Goal: Task Accomplishment & Management: Complete application form

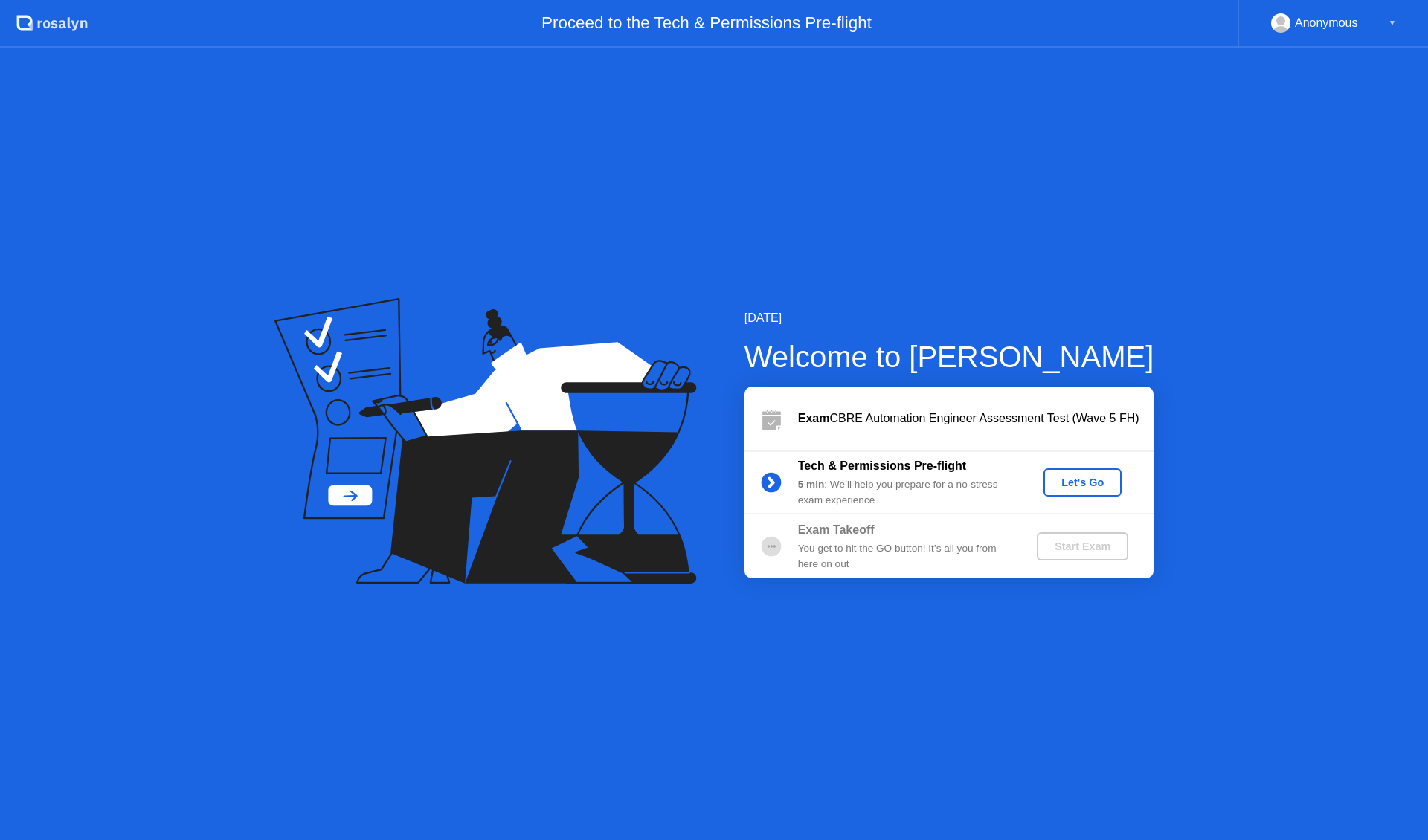
click at [1077, 486] on div "Let's Go" at bounding box center [1082, 483] width 66 height 12
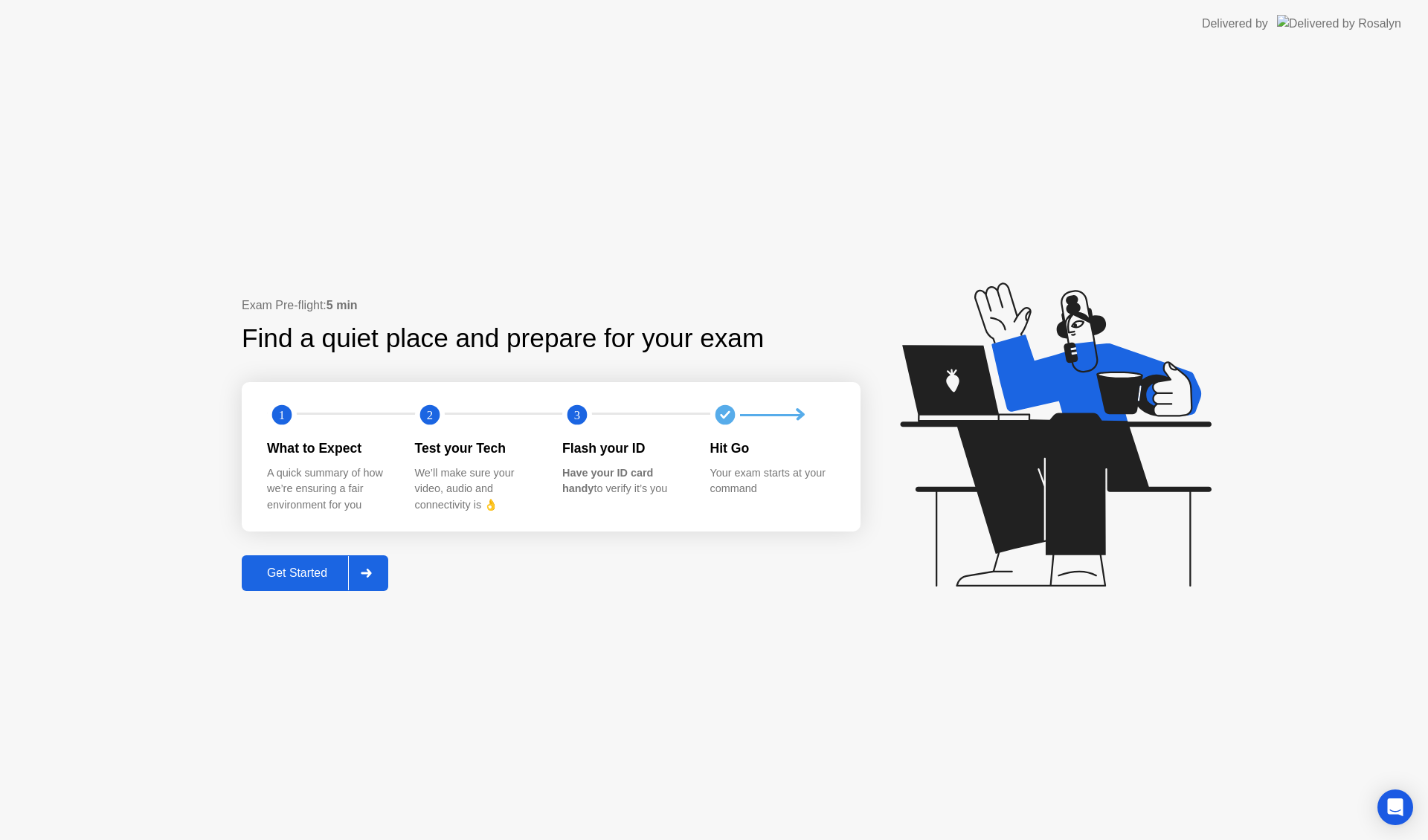
click at [310, 583] on button "Get Started" at bounding box center [315, 573] width 146 height 36
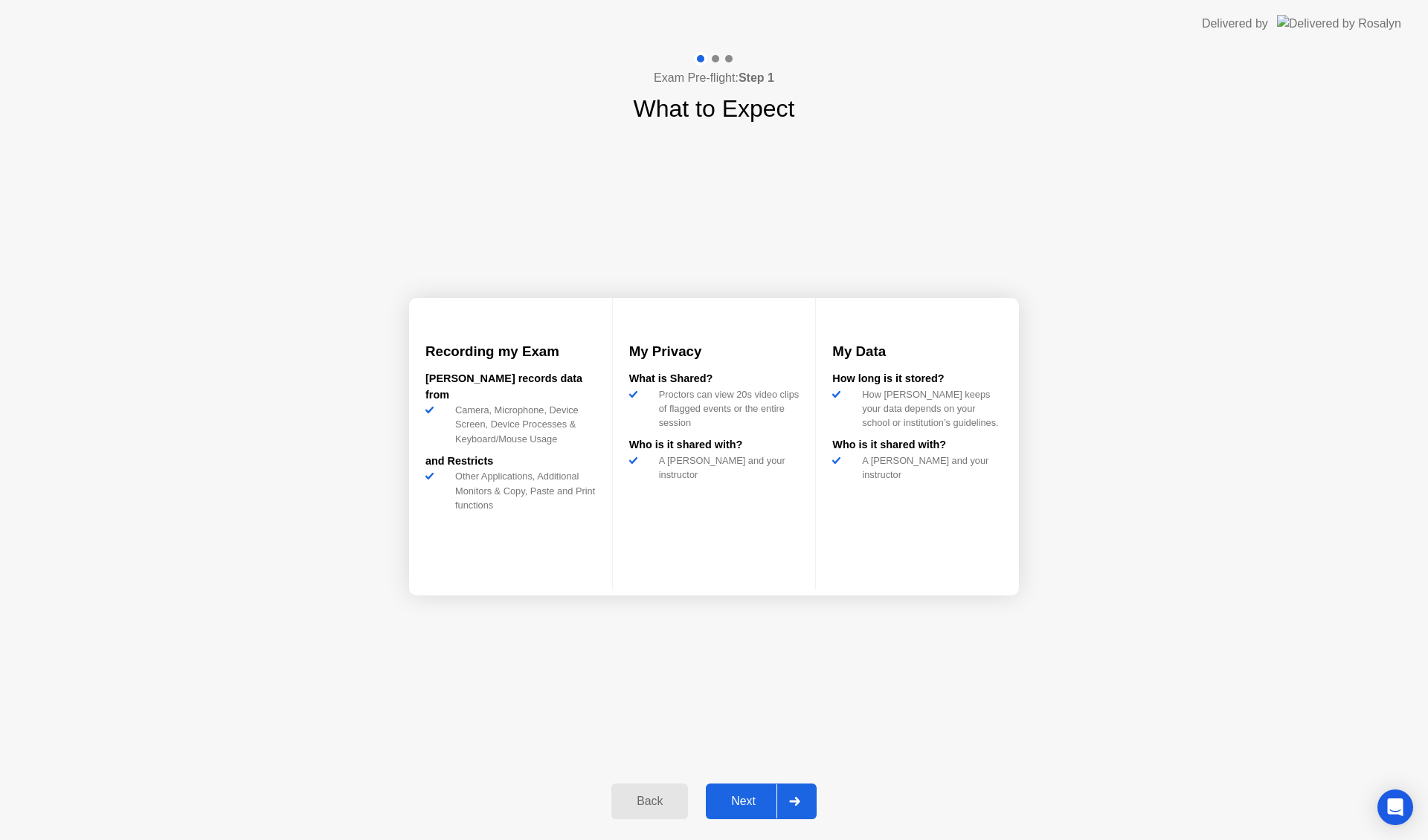
click at [760, 795] on div "Next" at bounding box center [744, 801] width 66 height 14
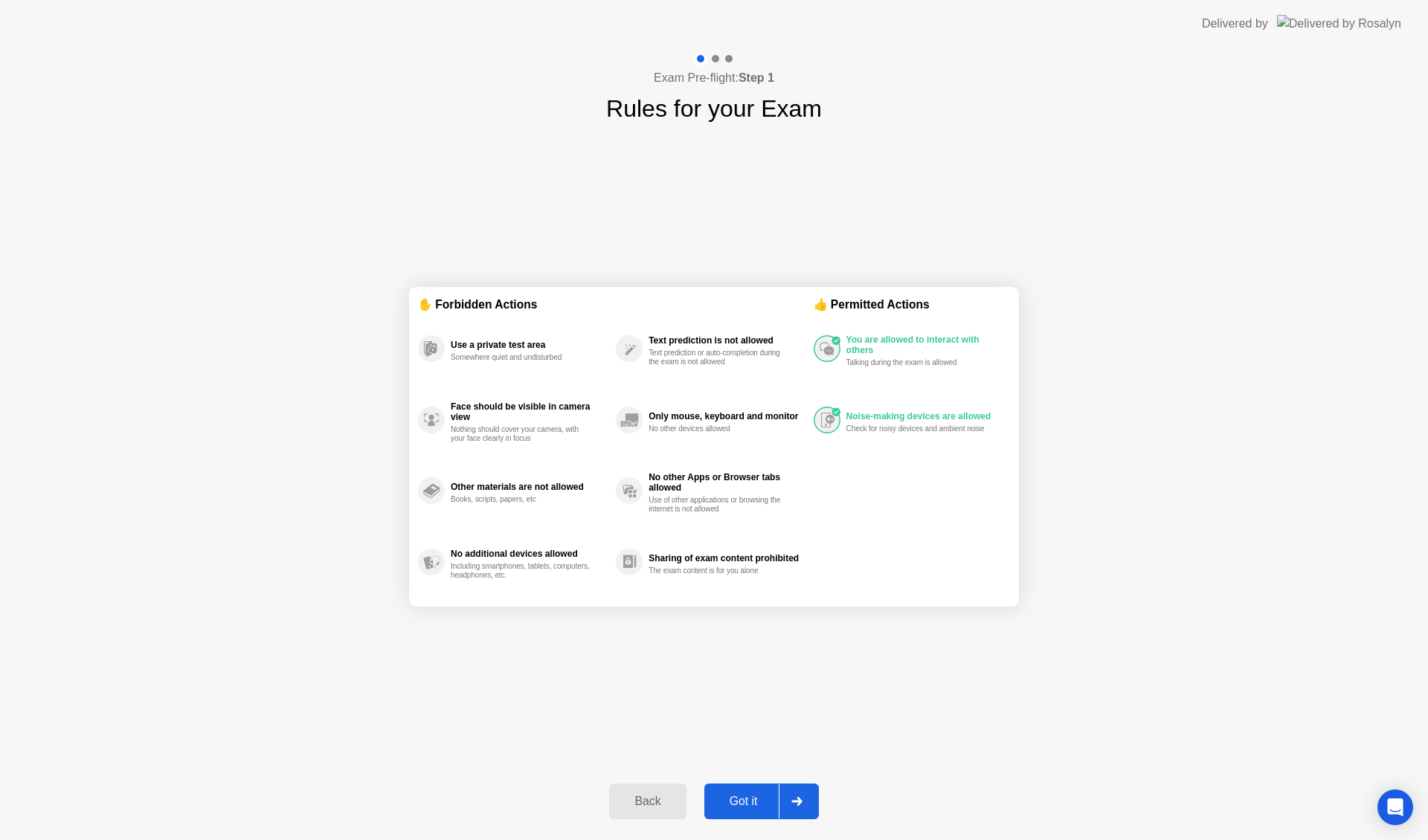
click at [743, 803] on div "Got it" at bounding box center [744, 801] width 70 height 14
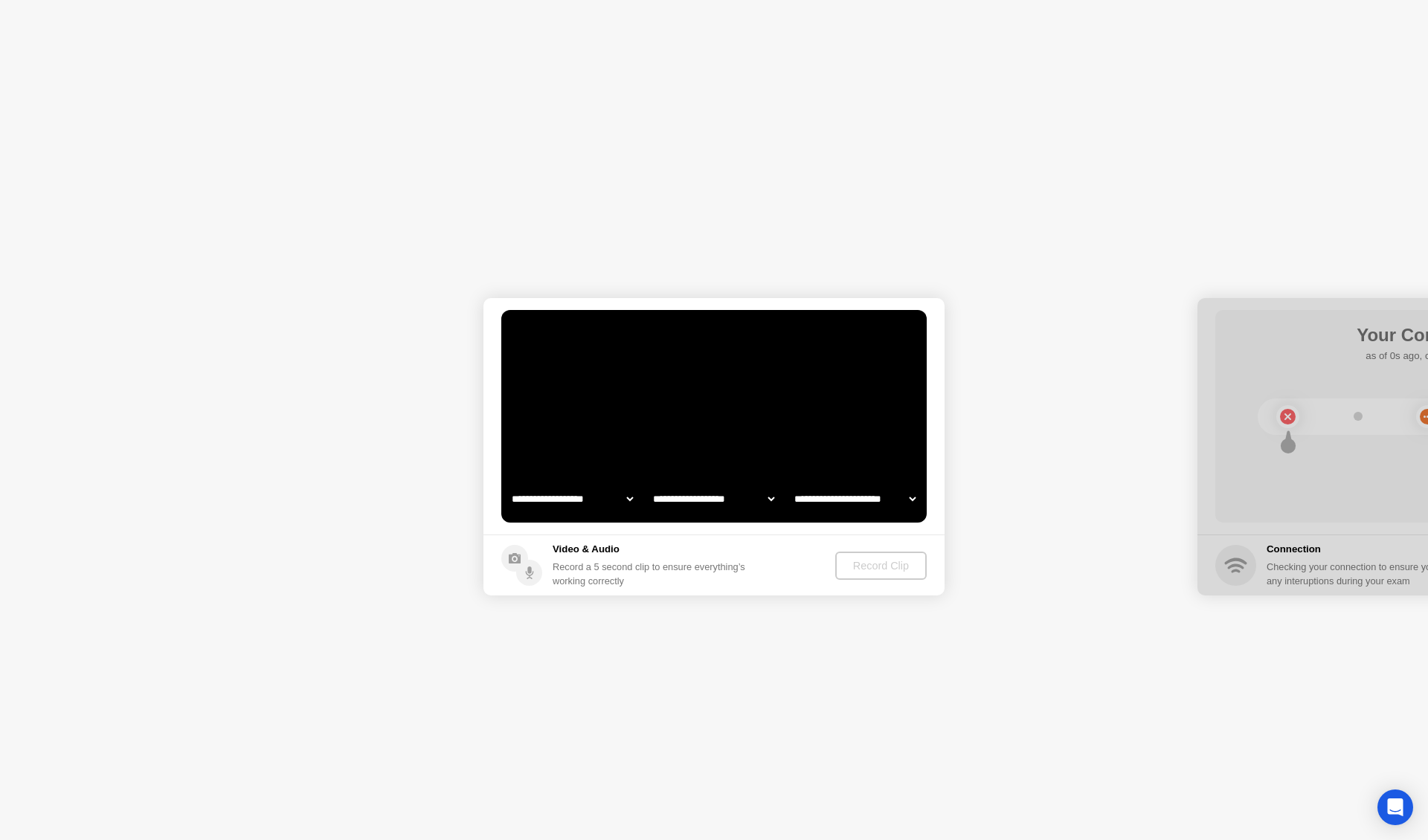
select select "**********"
select select "*******"
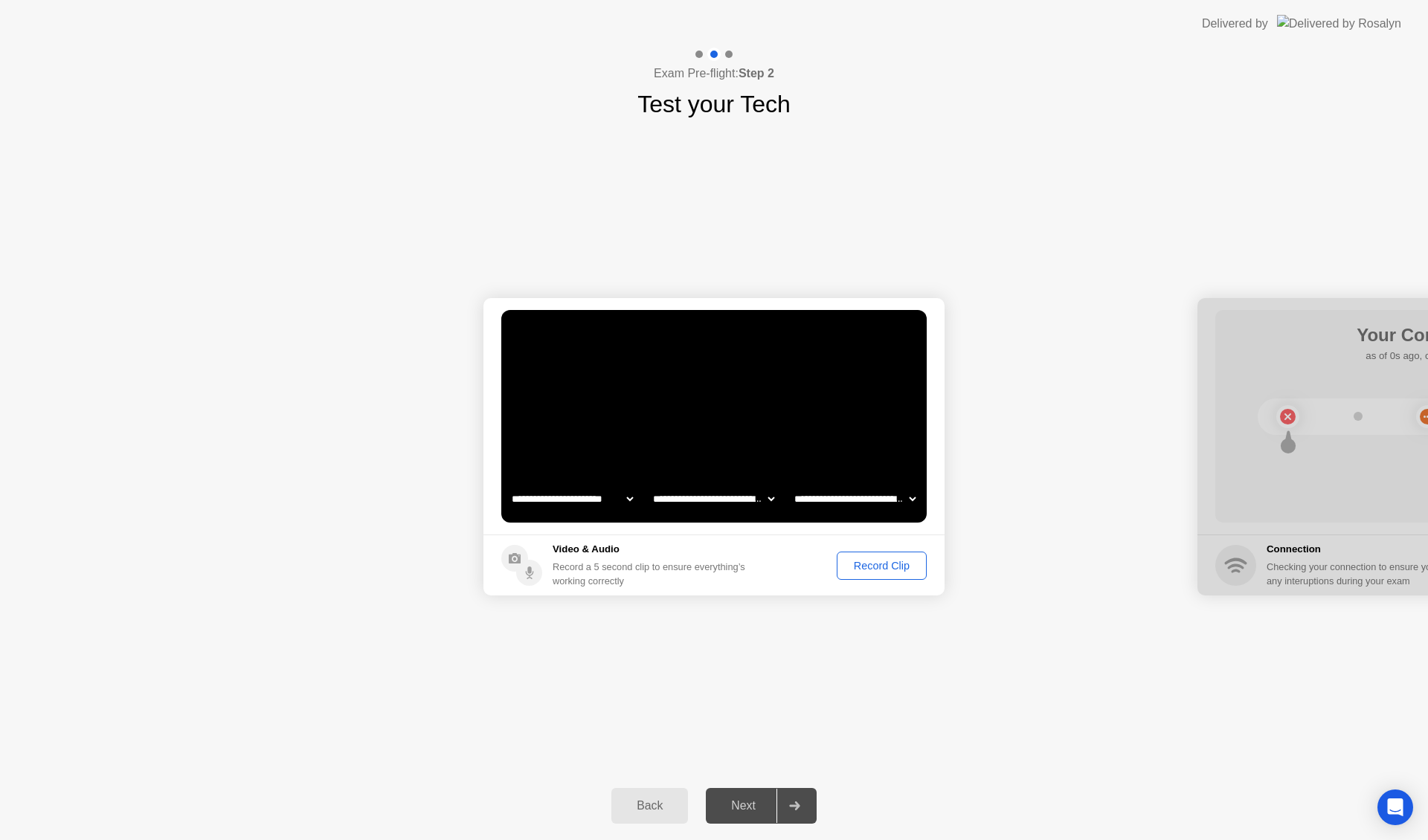
click at [868, 572] on div "Record Clip" at bounding box center [882, 566] width 79 height 12
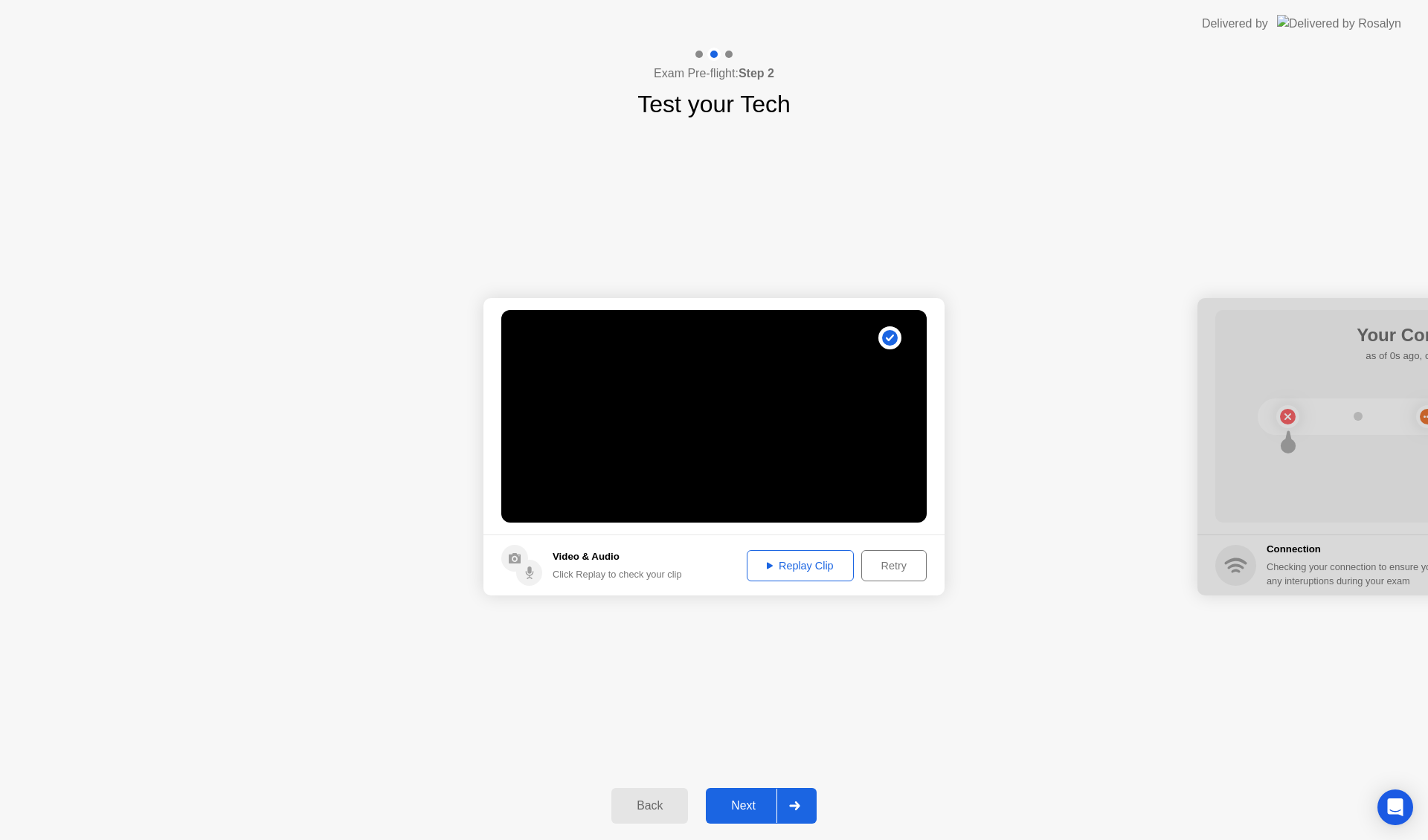
click at [818, 572] on div "Replay Clip" at bounding box center [801, 566] width 97 height 12
click at [750, 804] on div "Next" at bounding box center [744, 806] width 66 height 14
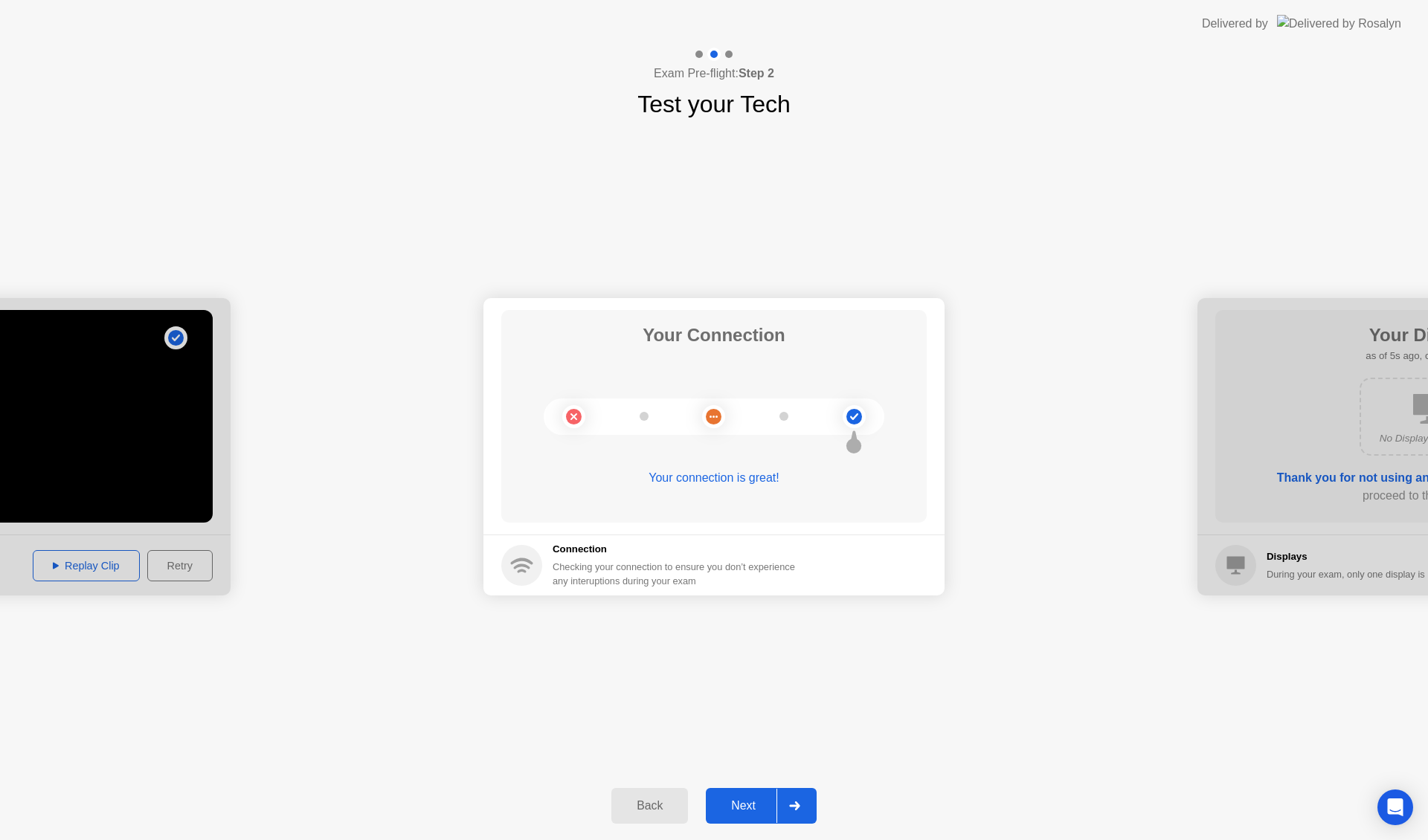
click at [743, 799] on div "Next" at bounding box center [744, 806] width 66 height 14
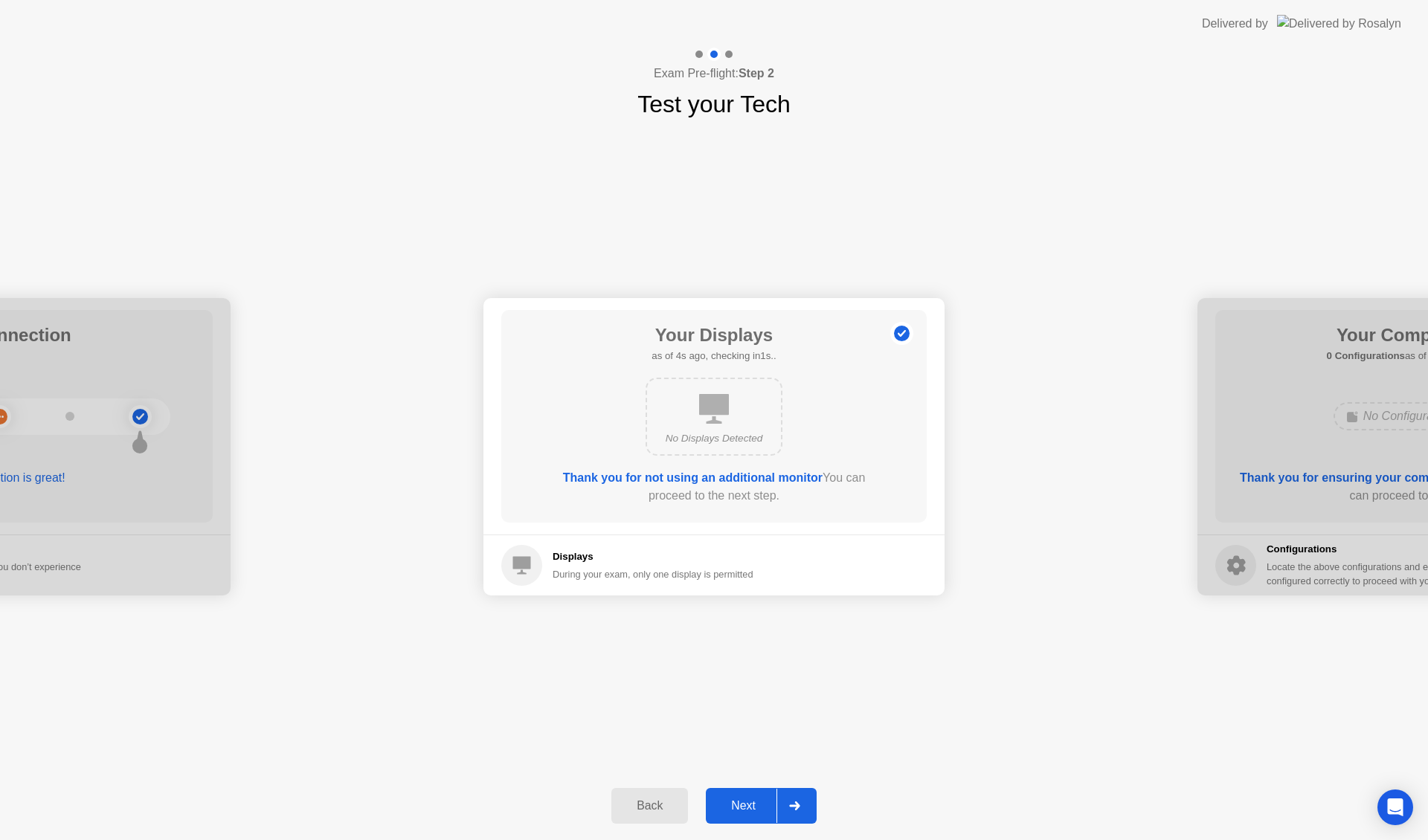
click at [737, 811] on div "Next" at bounding box center [744, 806] width 66 height 14
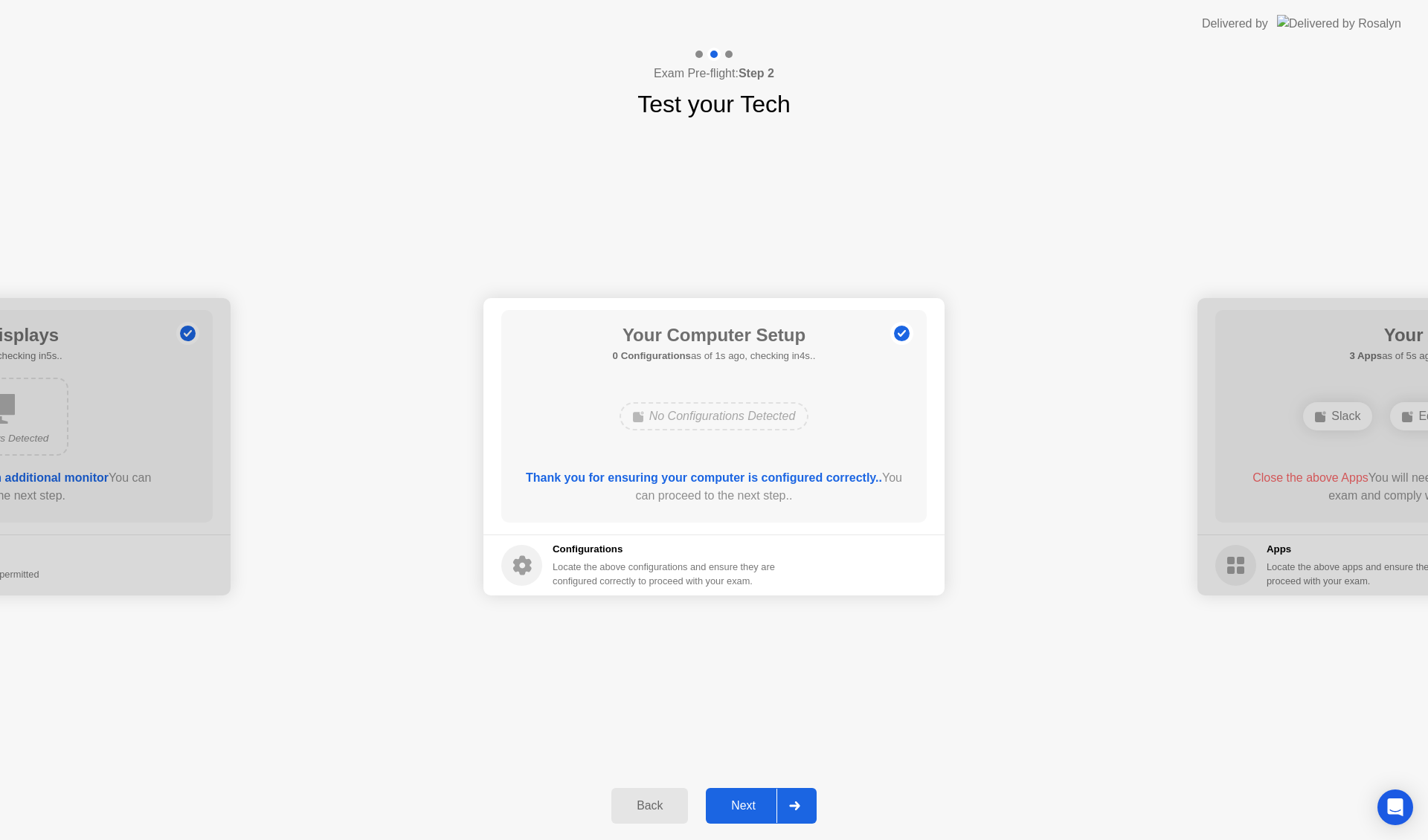
click at [742, 799] on div "Next" at bounding box center [744, 806] width 66 height 14
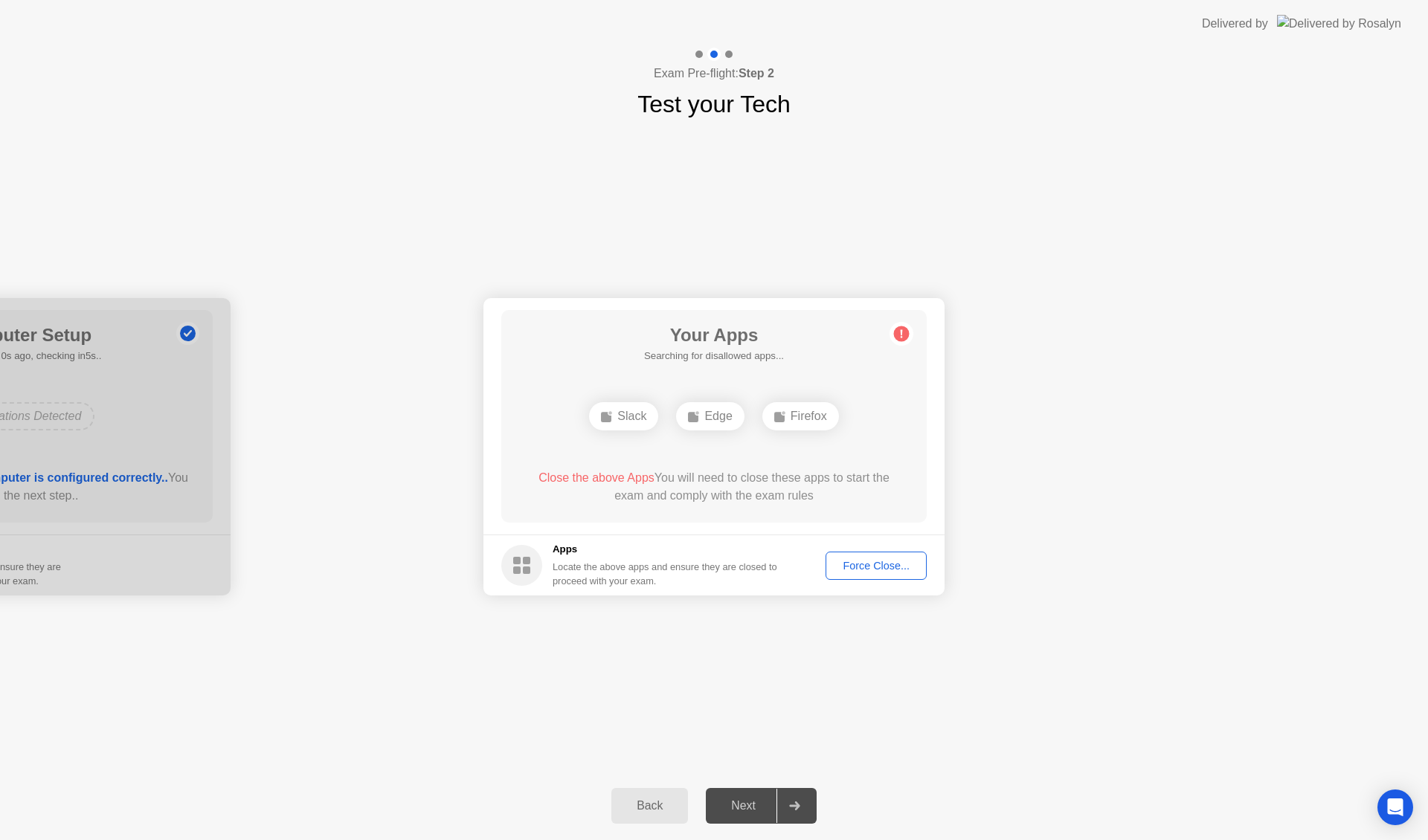
click at [795, 453] on div "Your Apps Searching for disallowed apps... Slack Edge Firefox Close the above A…" at bounding box center [714, 416] width 426 height 213
click at [870, 560] on div "Force Close..." at bounding box center [876, 566] width 91 height 12
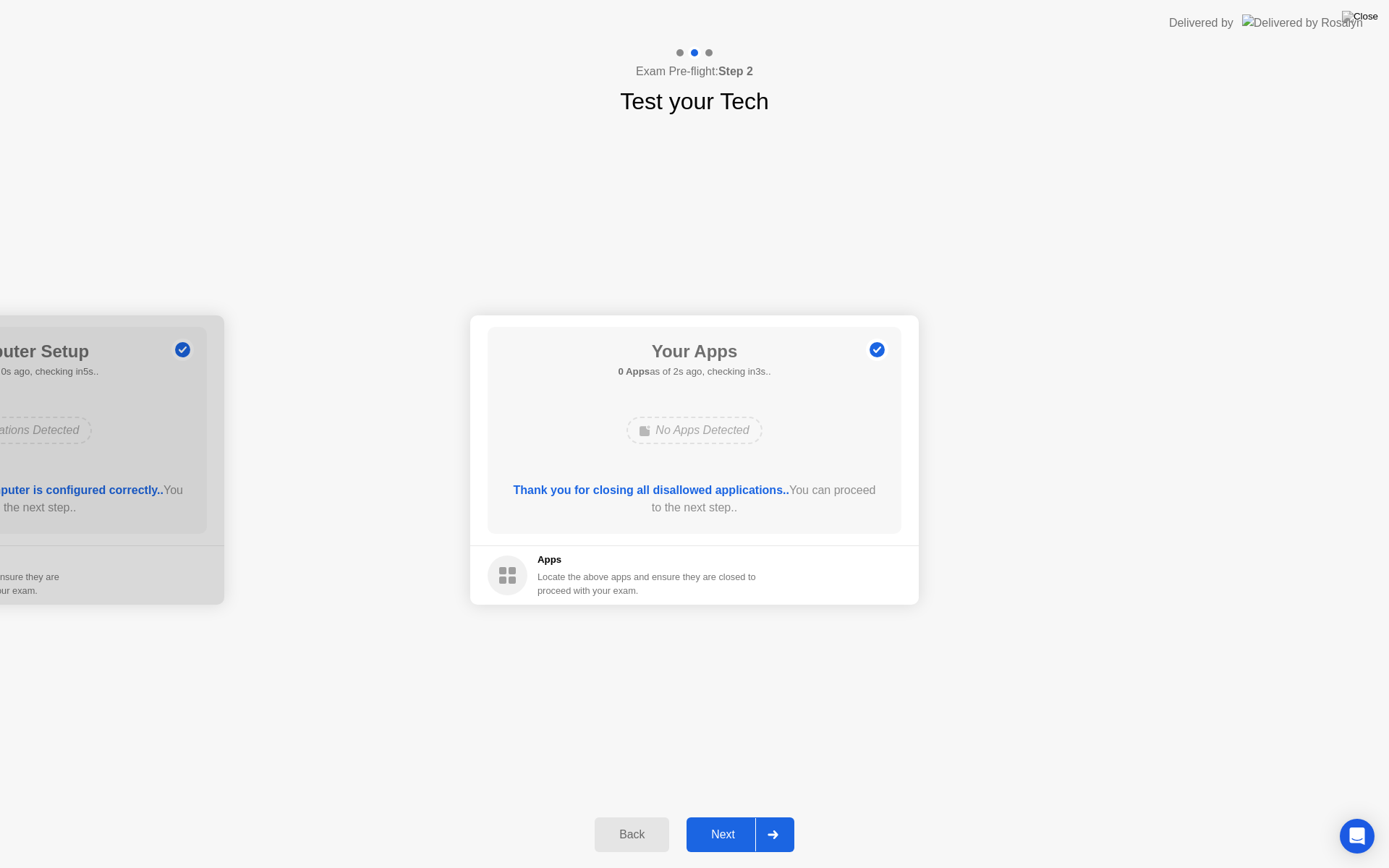
click at [718, 817] on div "Next" at bounding box center [723, 835] width 64 height 13
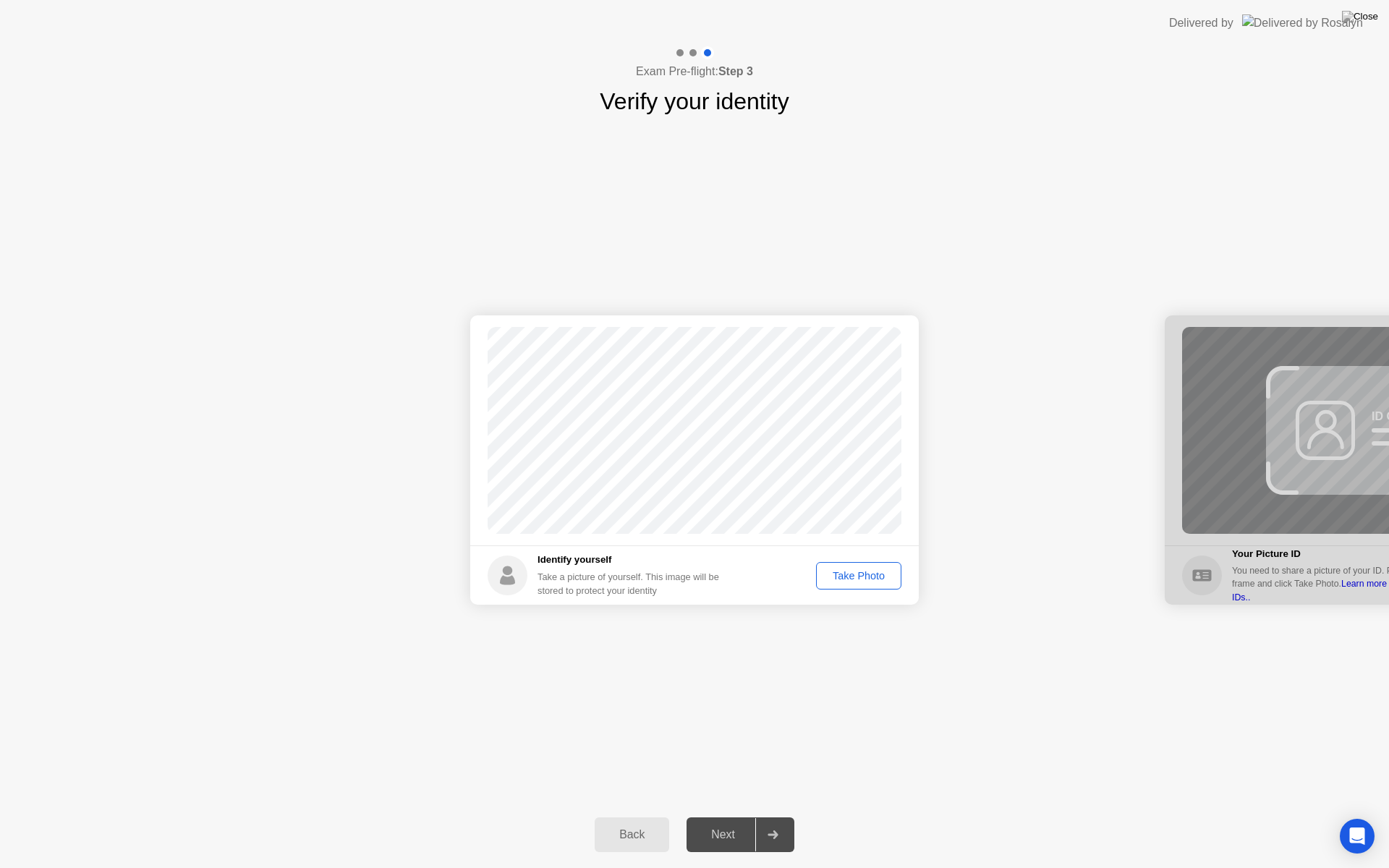
click at [828, 579] on div "Take Photo" at bounding box center [859, 576] width 75 height 11
click at [703, 817] on div "Next" at bounding box center [723, 835] width 64 height 13
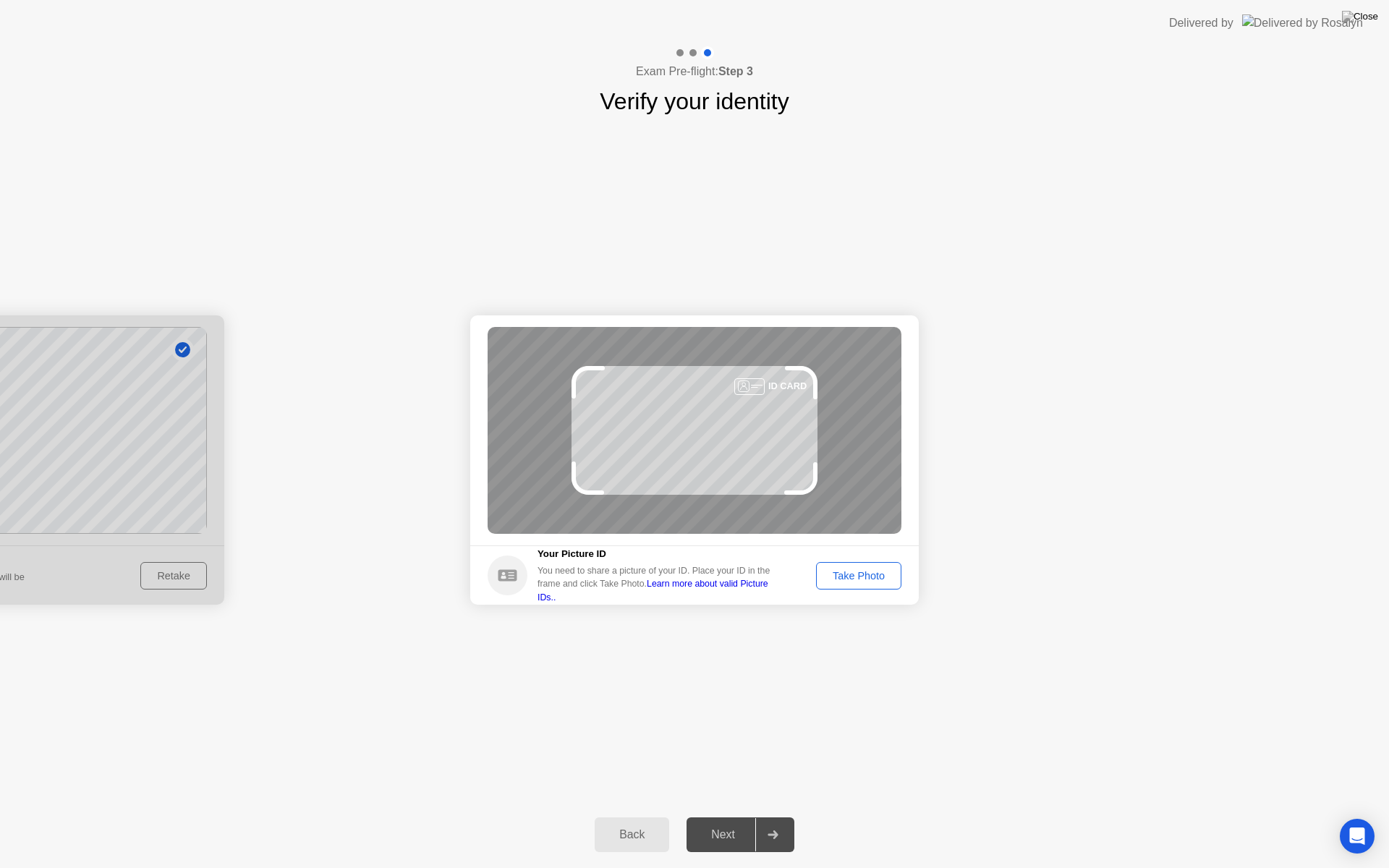
click at [848, 580] on div "Take Photo" at bounding box center [859, 576] width 75 height 11
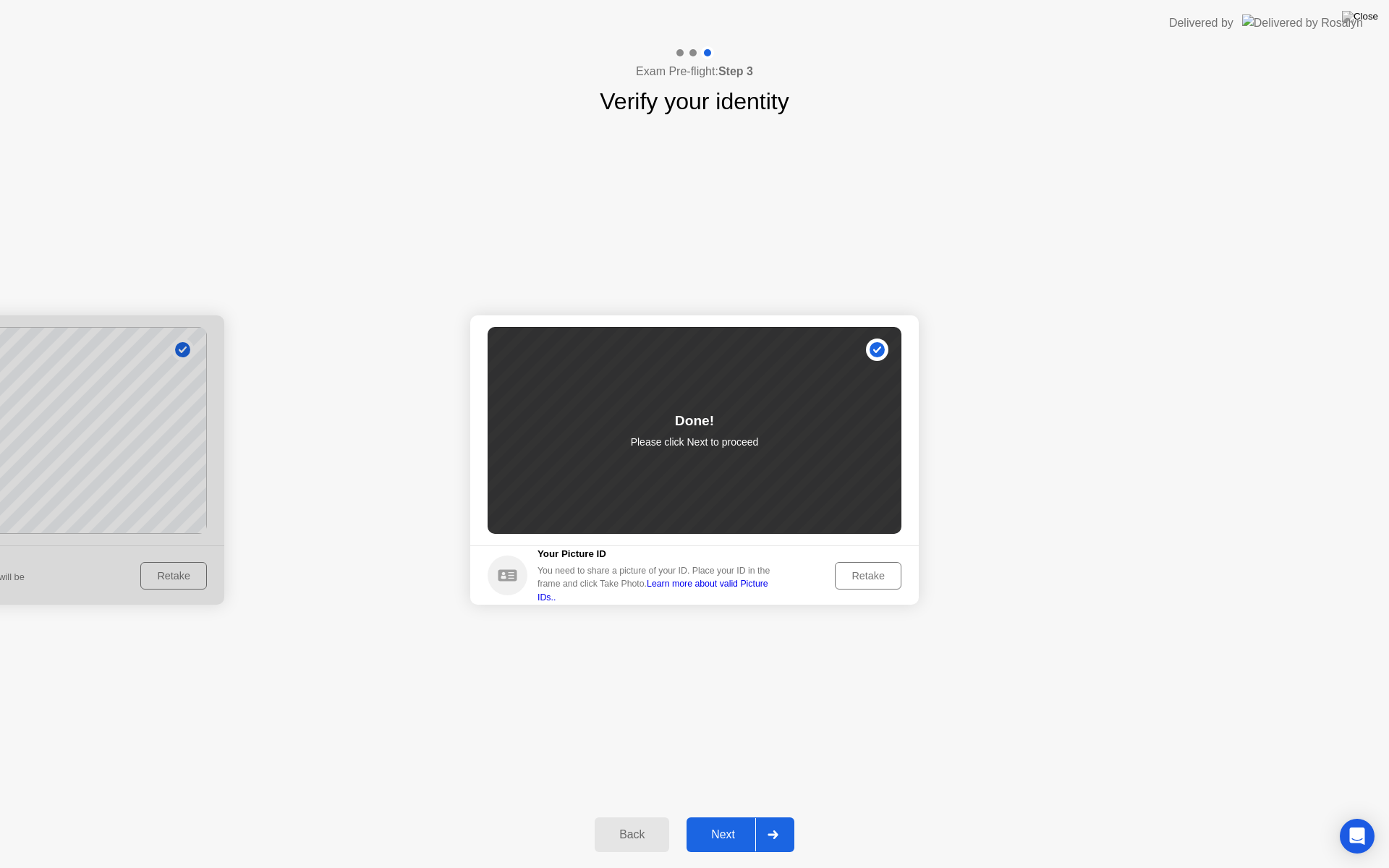
click at [721, 817] on button "Next" at bounding box center [740, 834] width 108 height 35
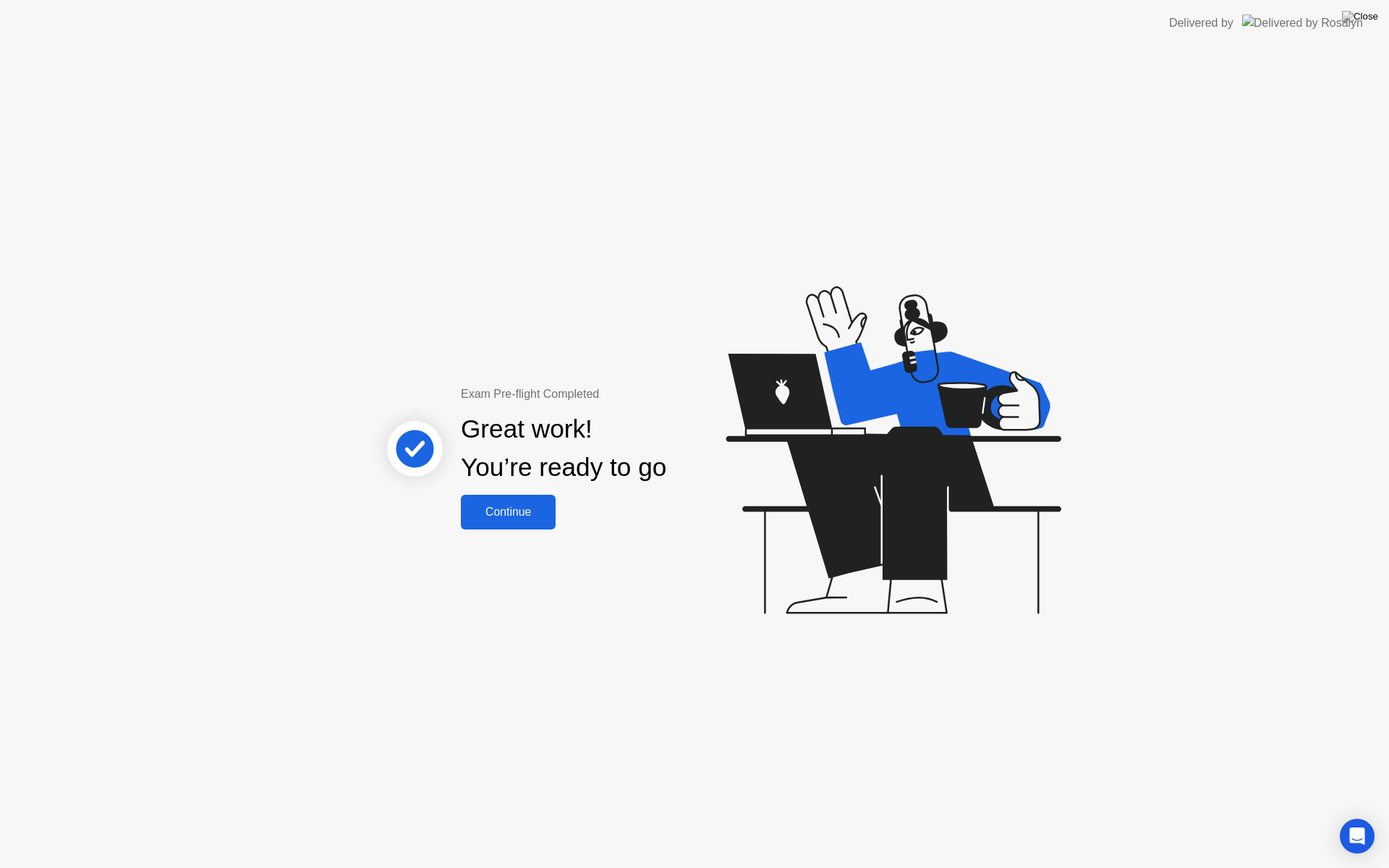
click at [493, 502] on button "Continue" at bounding box center [509, 512] width 95 height 35
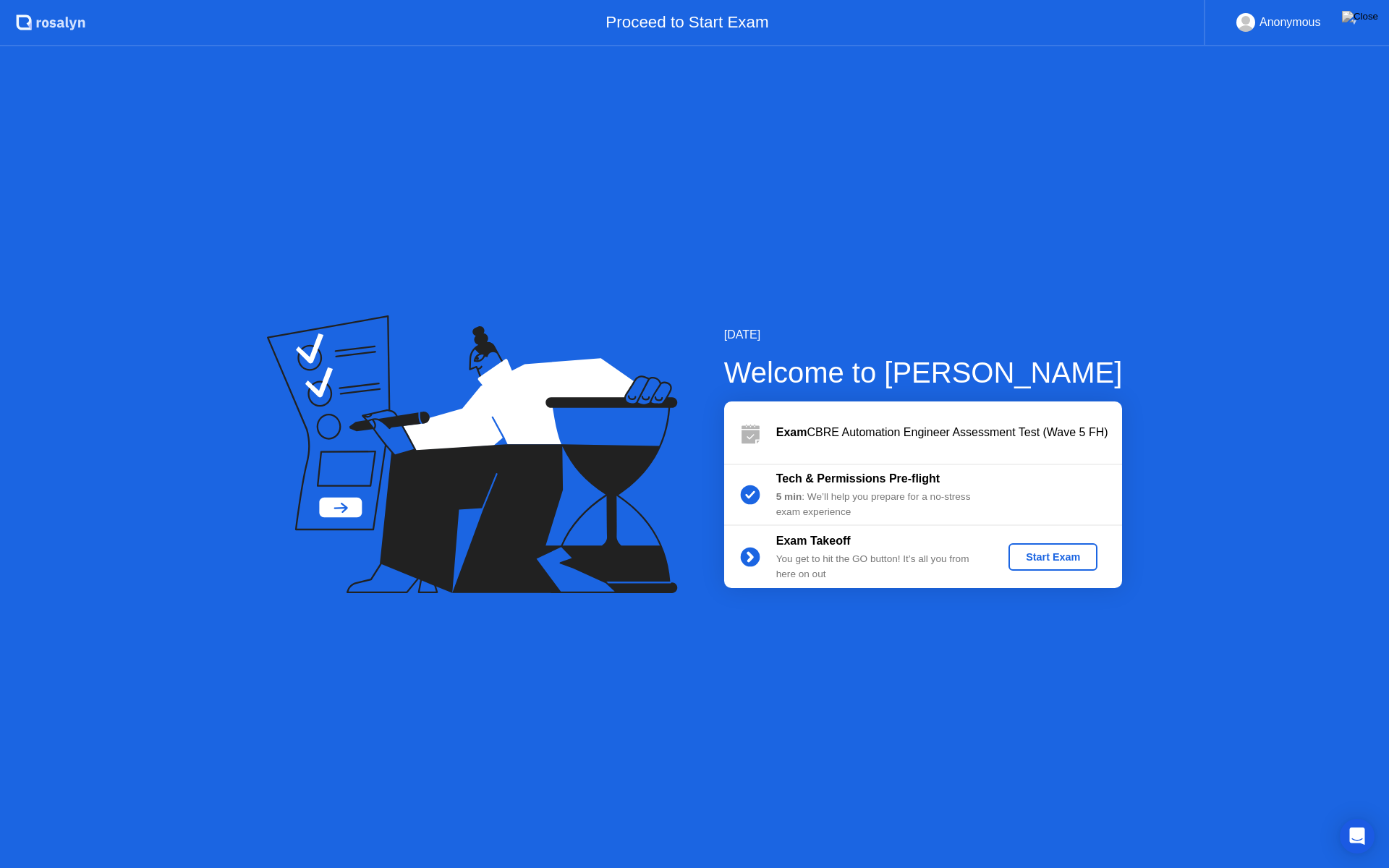
click at [1042, 560] on div "Start Exam" at bounding box center [1053, 557] width 77 height 11
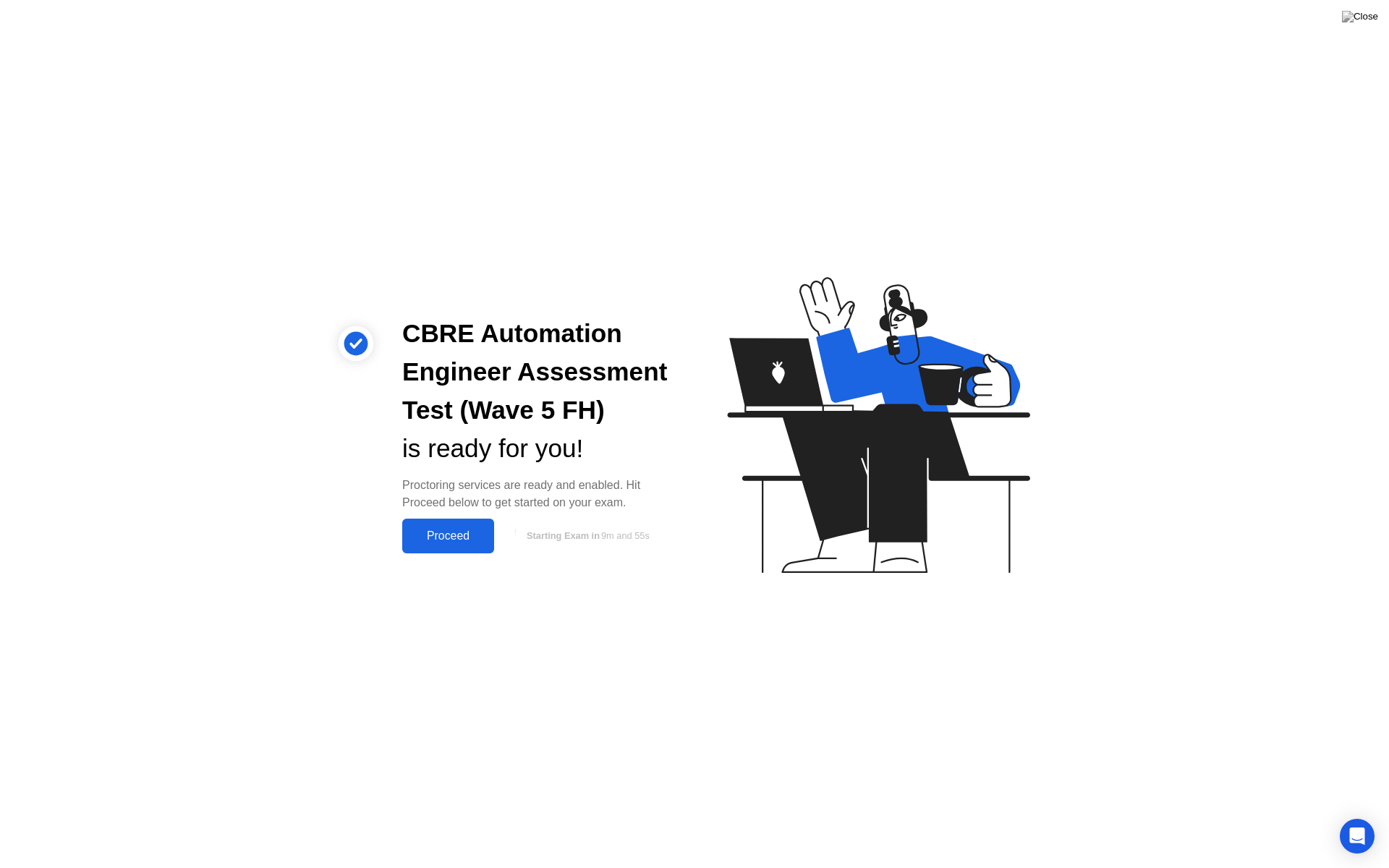
click at [451, 541] on div "Proceed" at bounding box center [448, 537] width 83 height 13
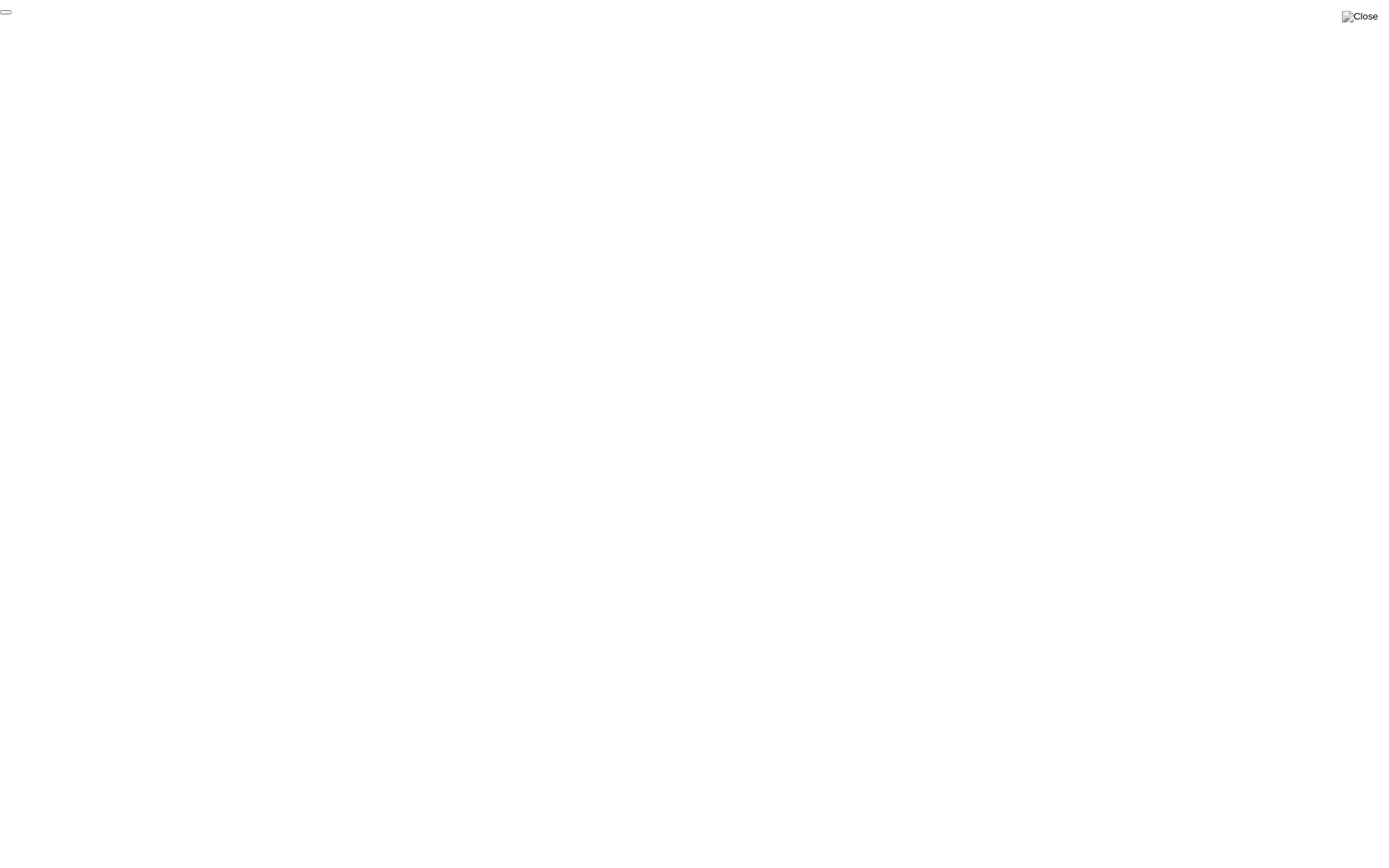
click div "End Proctoring Session"
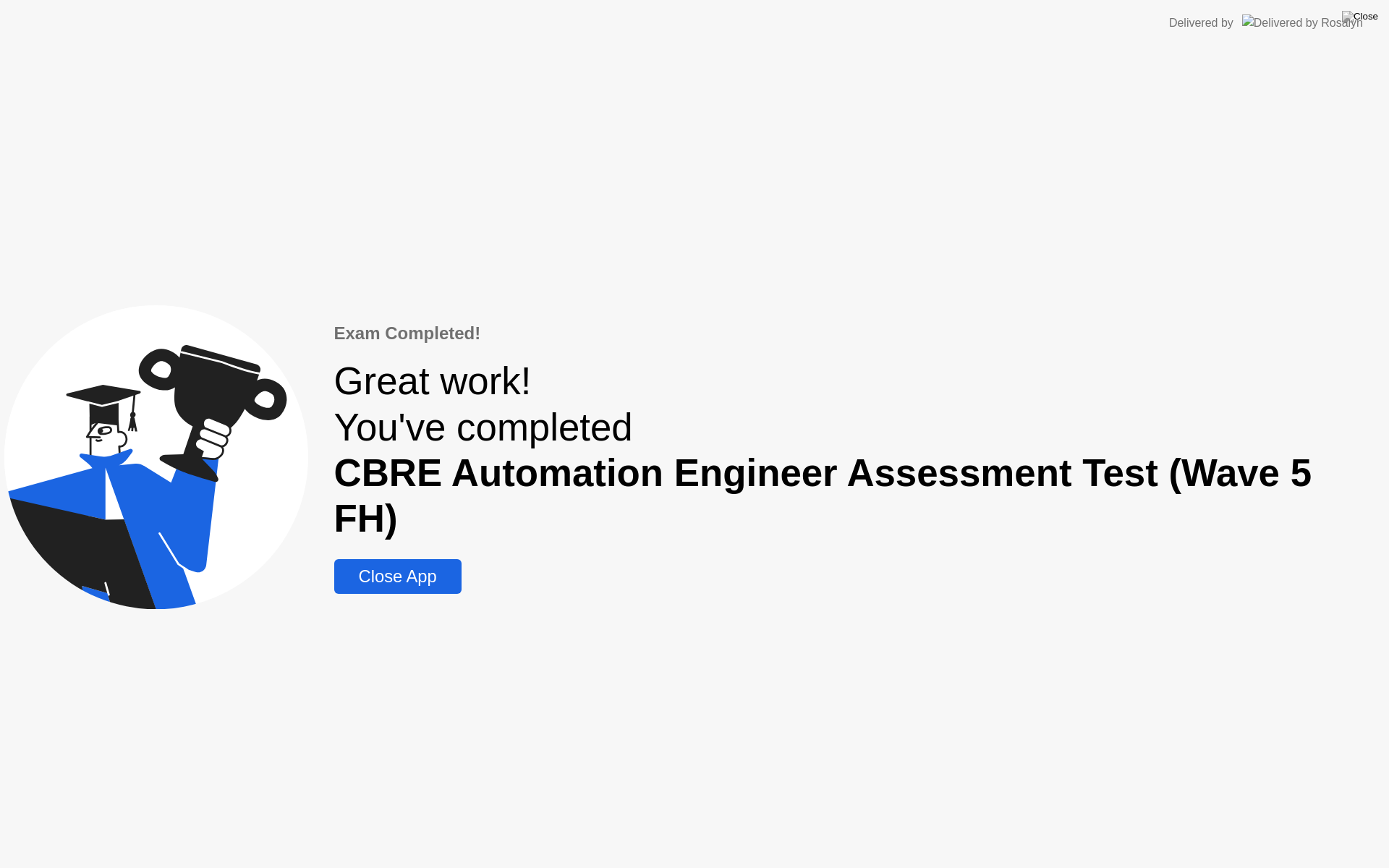
click at [458, 567] on div "Close App" at bounding box center [398, 577] width 119 height 21
